Goal: Task Accomplishment & Management: Use online tool/utility

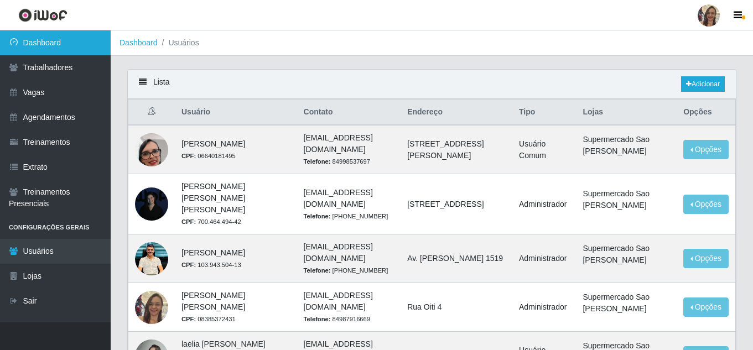
click at [42, 44] on link "Dashboard" at bounding box center [55, 42] width 111 height 25
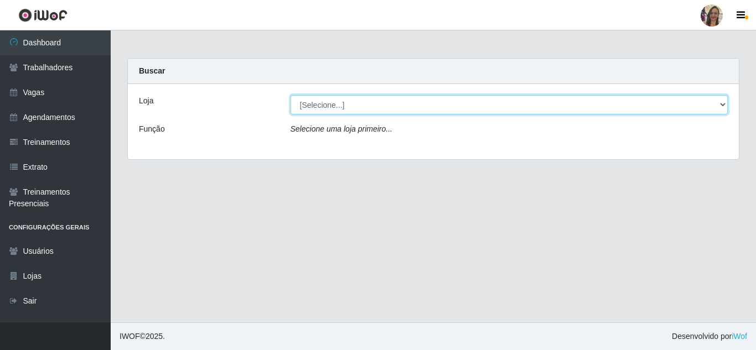
click at [344, 106] on select "[Selecione...] Supermercado Sao Francisco - Amarante" at bounding box center [510, 104] width 438 height 19
select select "383"
click at [291, 95] on select "[Selecione...] Supermercado Sao Francisco - Amarante" at bounding box center [510, 104] width 438 height 19
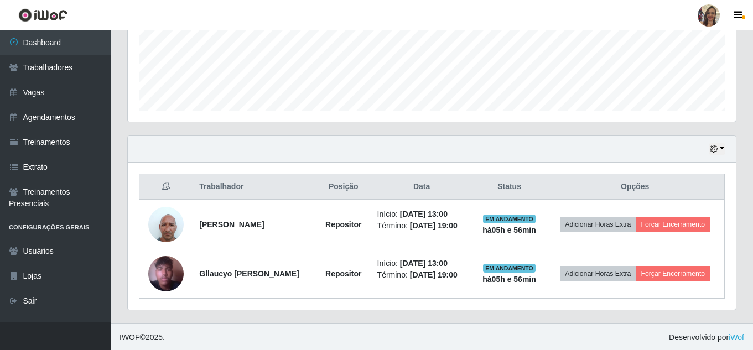
scroll to position [286, 0]
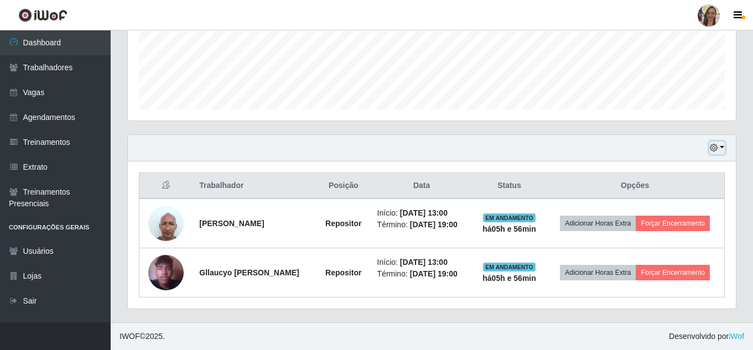
click at [723, 146] on button "button" at bounding box center [717, 148] width 15 height 13
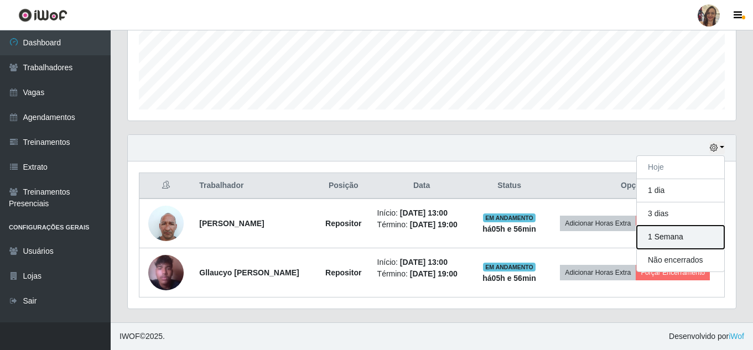
click at [662, 236] on button "1 Semana" at bounding box center [680, 237] width 87 height 23
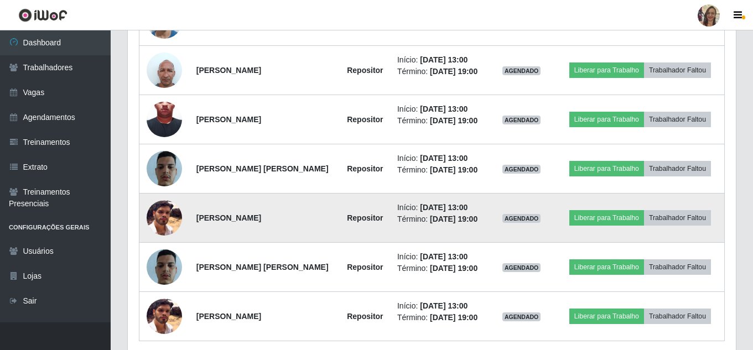
scroll to position [865, 0]
